Goal: Share content

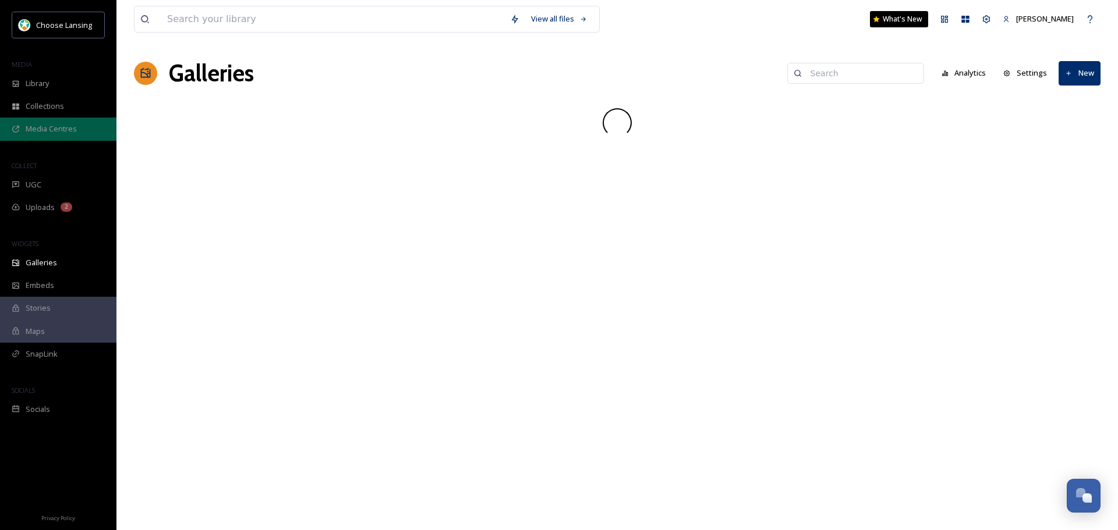
click at [67, 129] on span "Media Centres" at bounding box center [51, 128] width 51 height 11
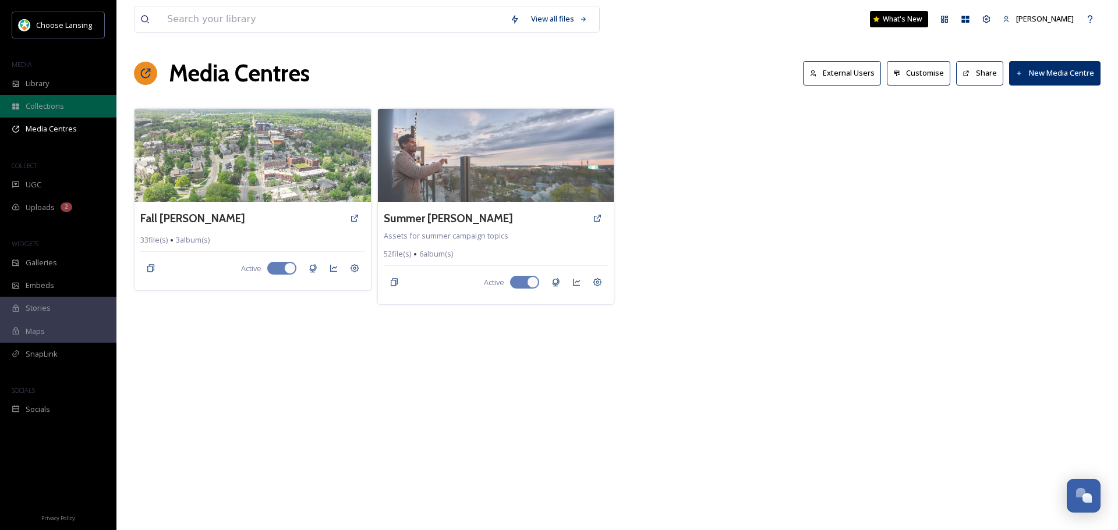
click at [50, 107] on span "Collections" at bounding box center [45, 106] width 38 height 11
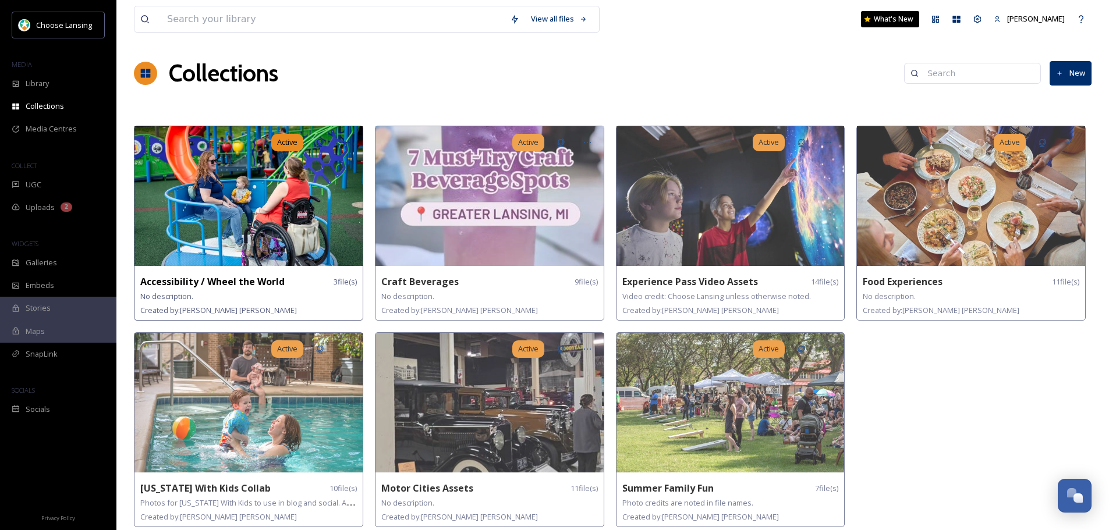
click at [236, 197] on img at bounding box center [248, 196] width 228 height 140
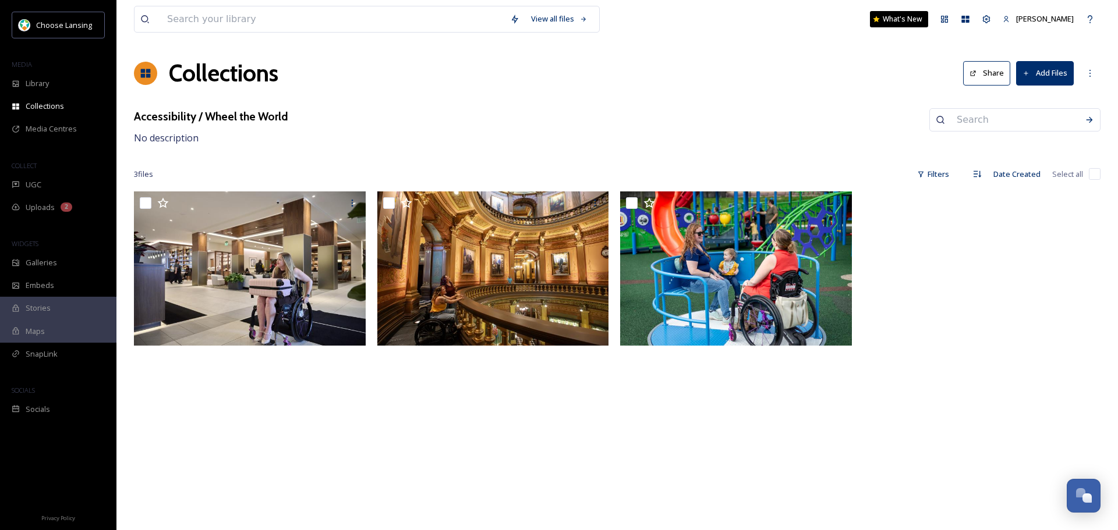
click at [984, 75] on button "Share" at bounding box center [986, 73] width 47 height 24
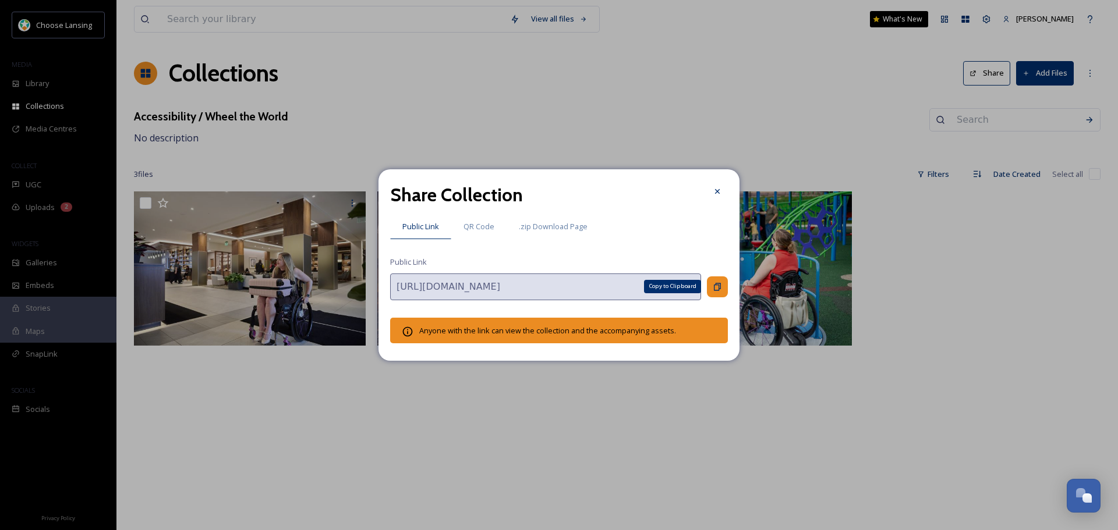
click at [720, 286] on icon at bounding box center [717, 287] width 7 height 8
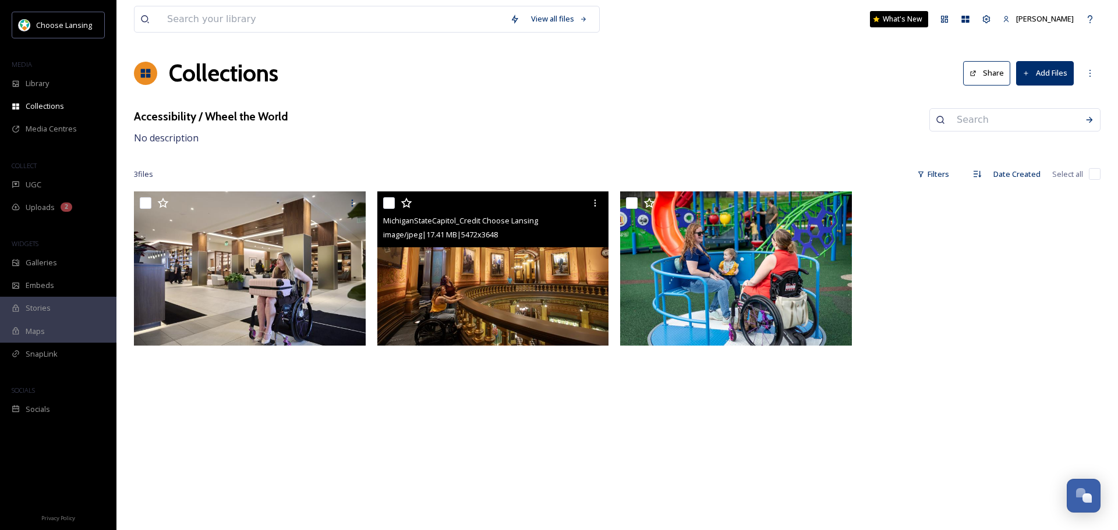
click at [536, 298] on img at bounding box center [493, 268] width 232 height 155
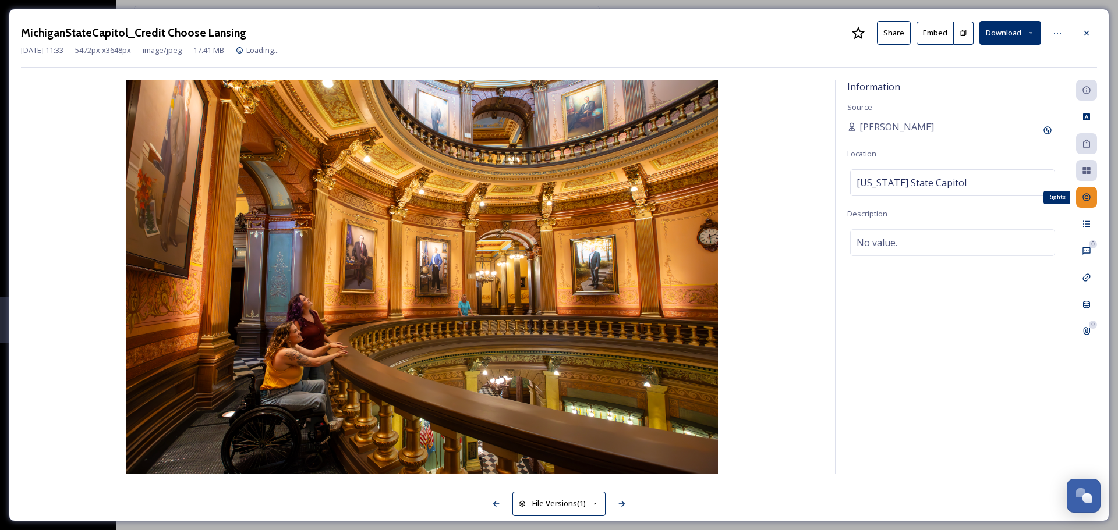
click at [1088, 197] on icon at bounding box center [1085, 197] width 9 height 9
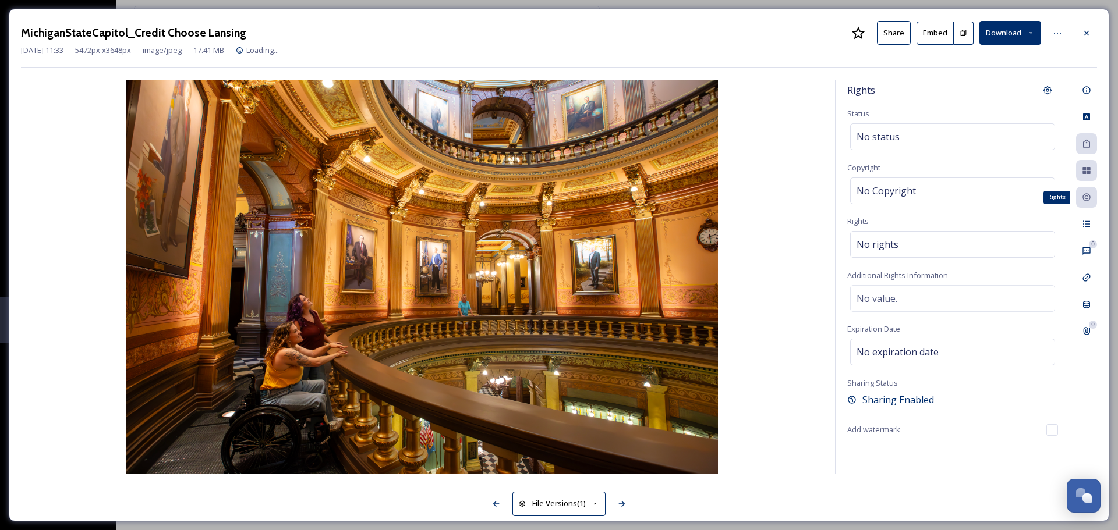
click at [1088, 197] on icon at bounding box center [1085, 197] width 9 height 9
click at [878, 193] on span "No Copyright" at bounding box center [885, 191] width 59 height 14
type input "Choose Lansing"
click at [887, 459] on div "Rights Status No status Copyright Choose Lansing Rights No rights Additional Ri…" at bounding box center [952, 277] width 234 height 395
click at [1090, 34] on icon at bounding box center [1085, 33] width 9 height 9
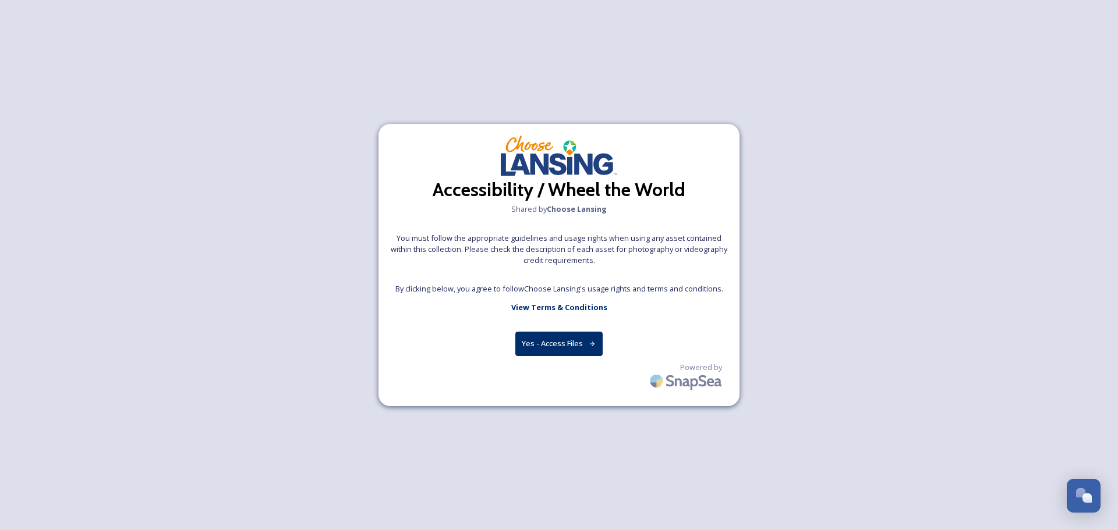
click at [563, 344] on button "Yes - Access Files" at bounding box center [558, 344] width 87 height 24
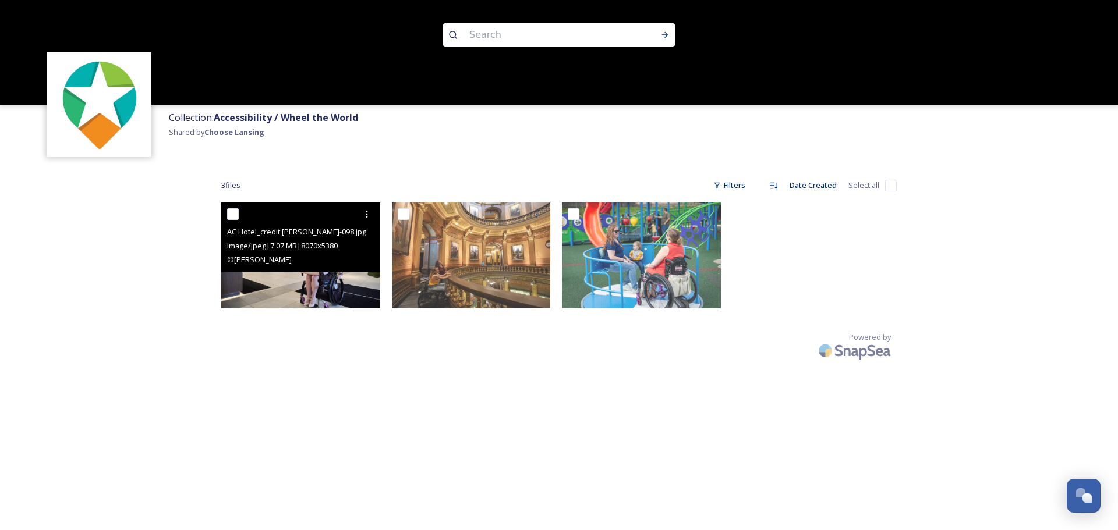
click at [319, 279] on img at bounding box center [300, 256] width 159 height 106
